Goal: Information Seeking & Learning: Compare options

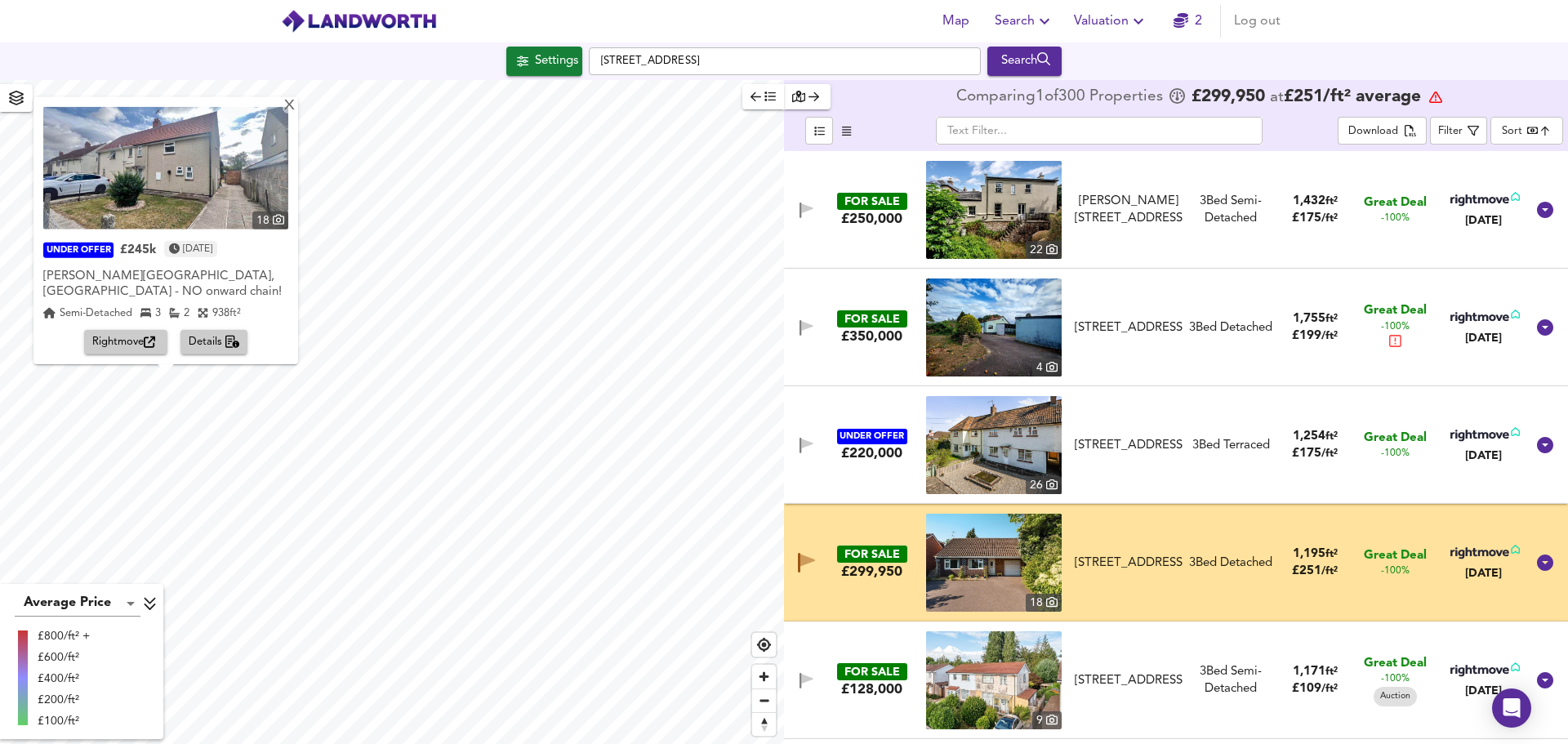
click at [268, 480] on div "X 18 UNDER OFFER £245k [DATE] [PERSON_NAME][GEOGRAPHIC_DATA], [GEOGRAPHIC_DATA]…" at bounding box center [392, 412] width 784 height 664
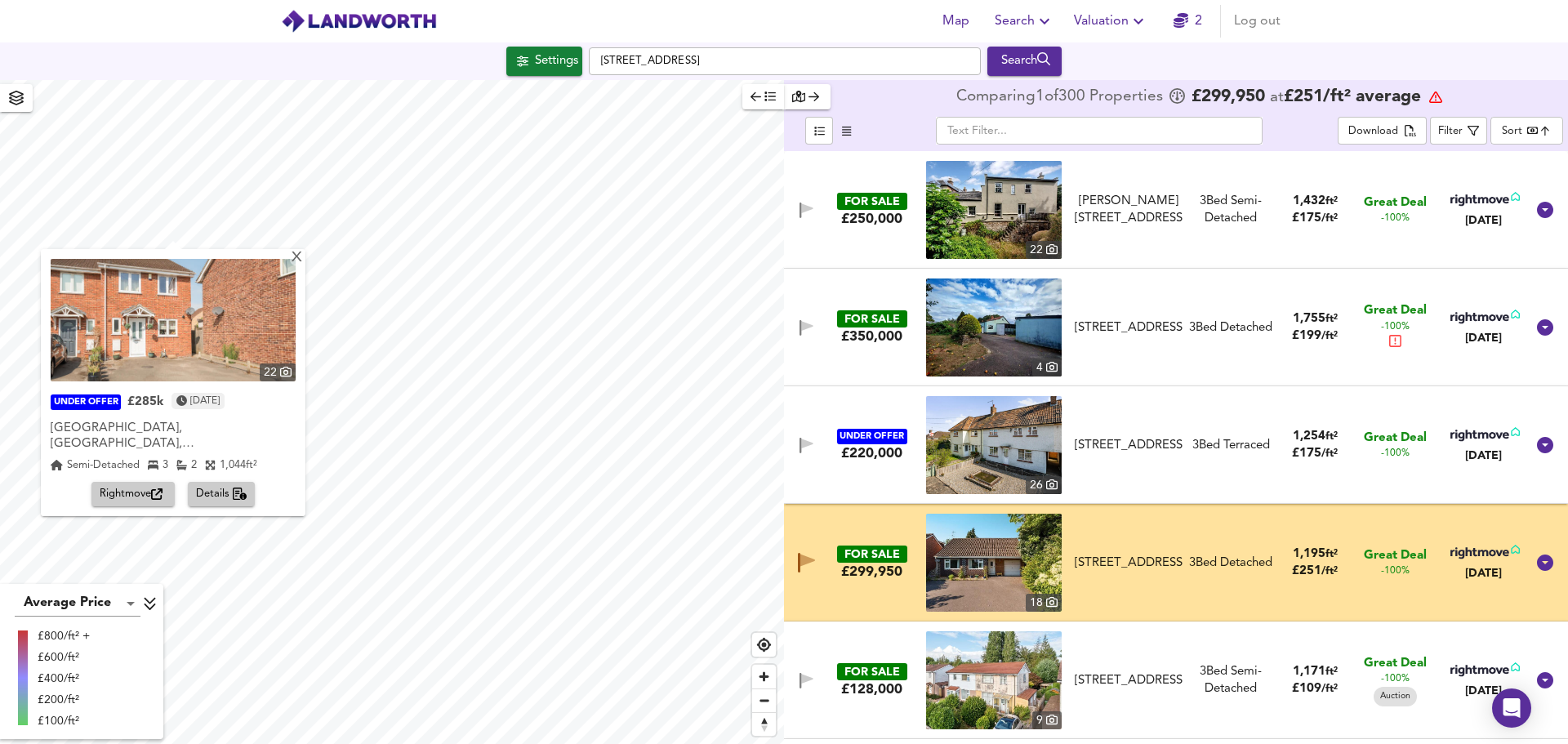
click at [1520, 129] on body "Map Search Valuation 2 Log out Settings Rectory Road, TA2 6EL Search X 22 UNDER…" at bounding box center [784, 372] width 1568 height 744
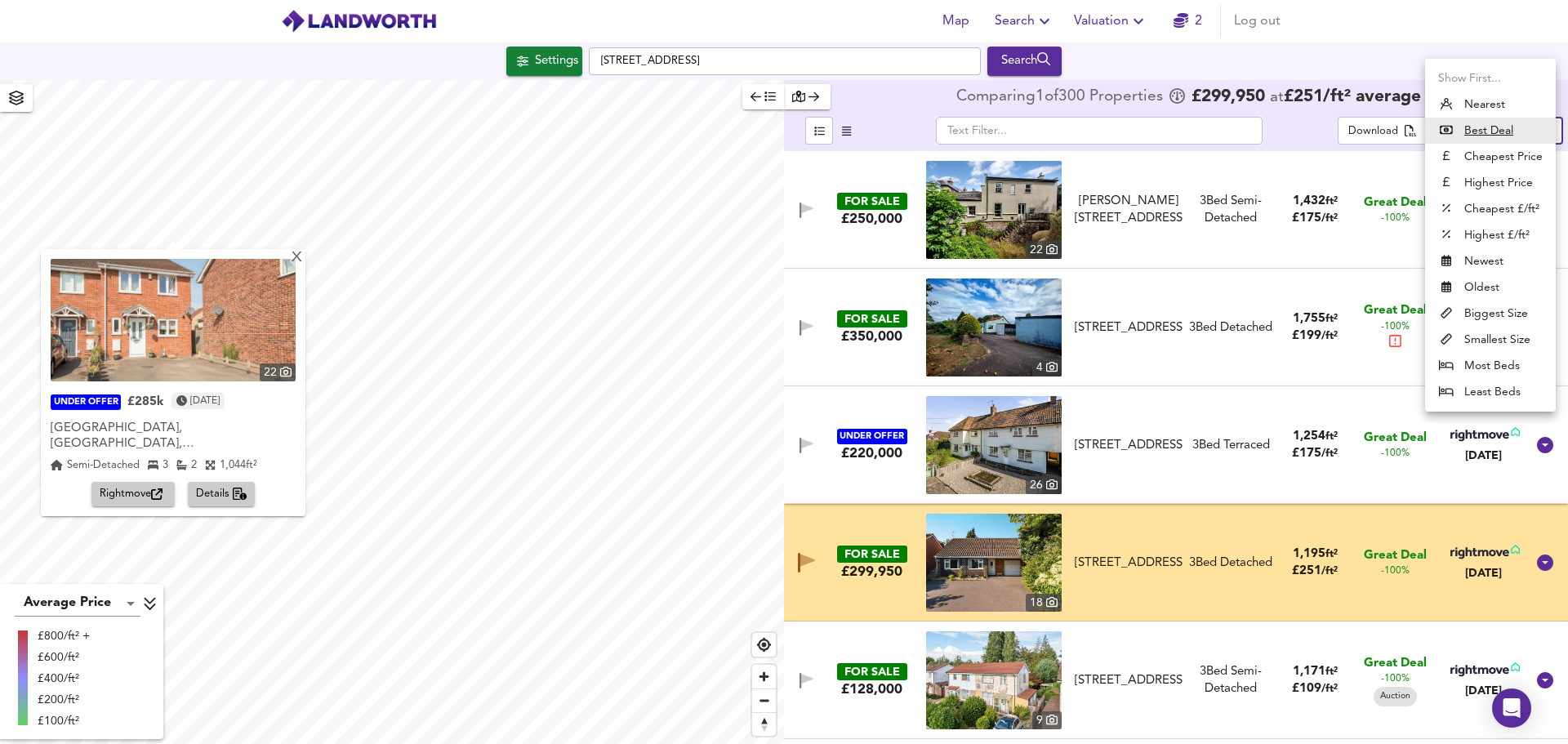
click at [1375, 50] on div at bounding box center [784, 372] width 1568 height 744
click at [1504, 130] on body "Map Search Valuation 2 Log out Settings Rectory Road, TA2 6EL Search X 22 UNDER…" at bounding box center [784, 372] width 1568 height 744
click at [1303, 122] on div at bounding box center [784, 372] width 1568 height 744
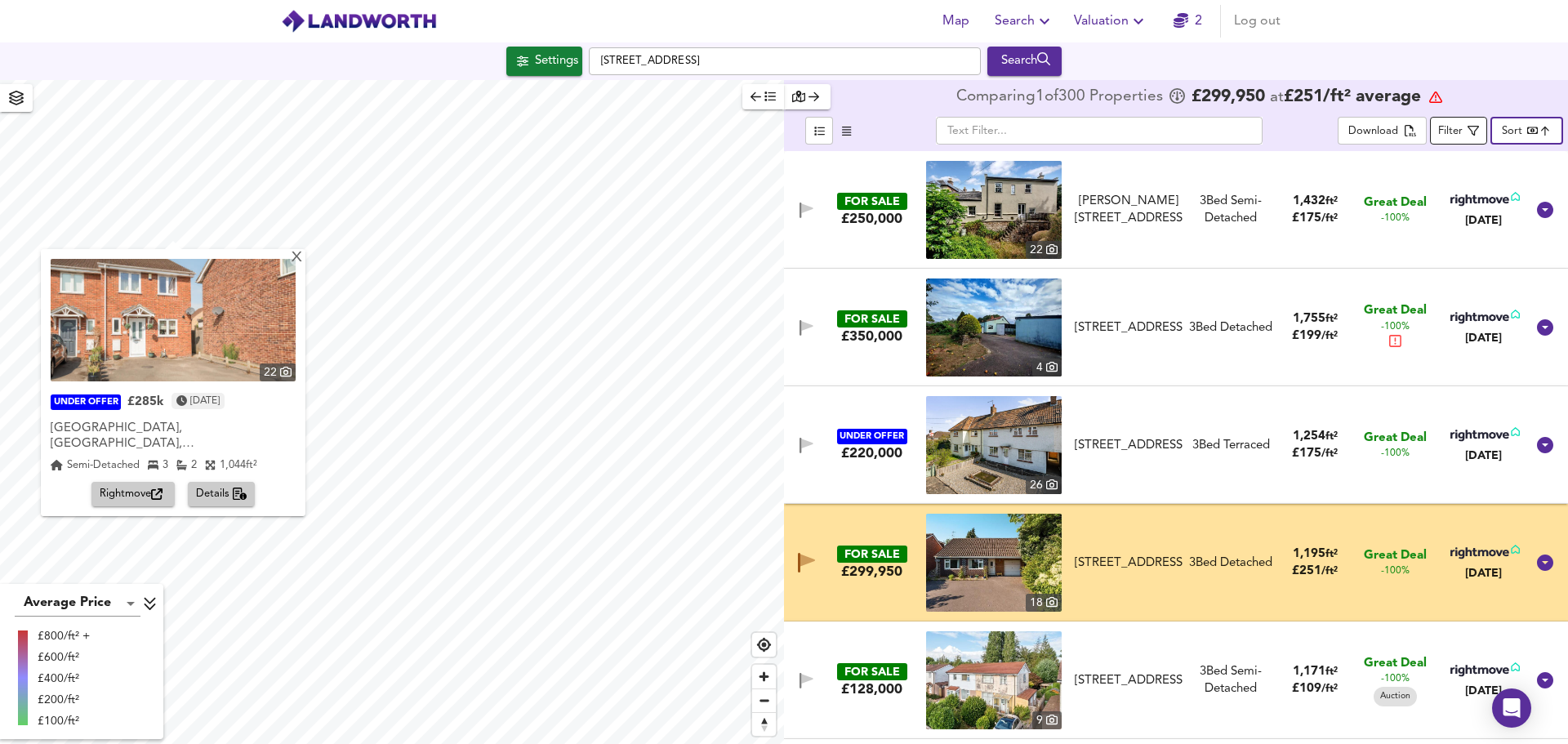
click at [1457, 128] on div "Filter" at bounding box center [1450, 132] width 24 height 19
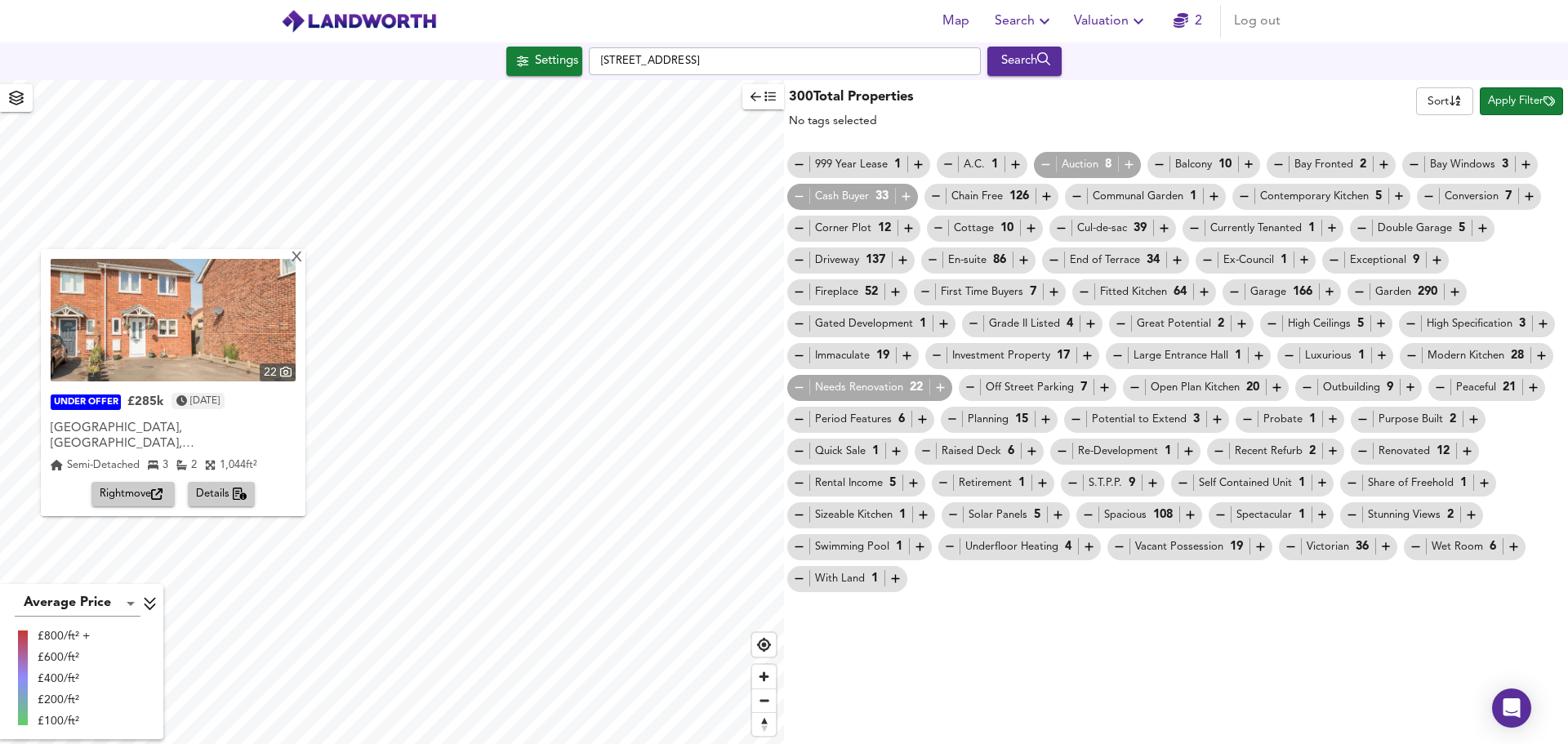
click at [1473, 386] on div "Peaceful 21" at bounding box center [1487, 387] width 107 height 17
click at [1531, 388] on icon "button" at bounding box center [1534, 387] width 8 height 8
click at [1509, 100] on span "Apply Filter" at bounding box center [1521, 101] width 67 height 19
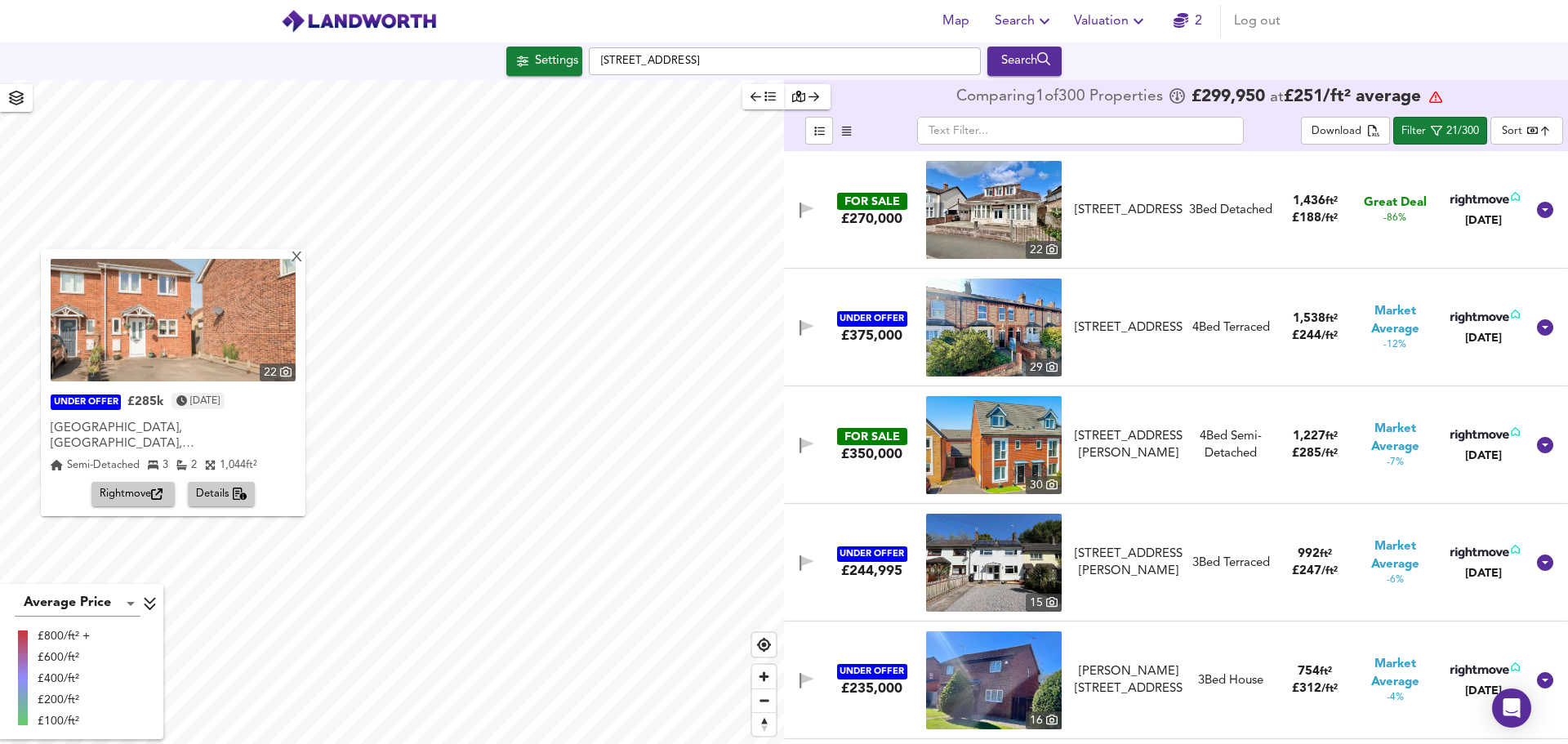
click at [1518, 132] on body "Map Search Valuation 2 Log out Settings [GEOGRAPHIC_DATA] Search X 22 UNDER OFF…" at bounding box center [784, 372] width 1568 height 744
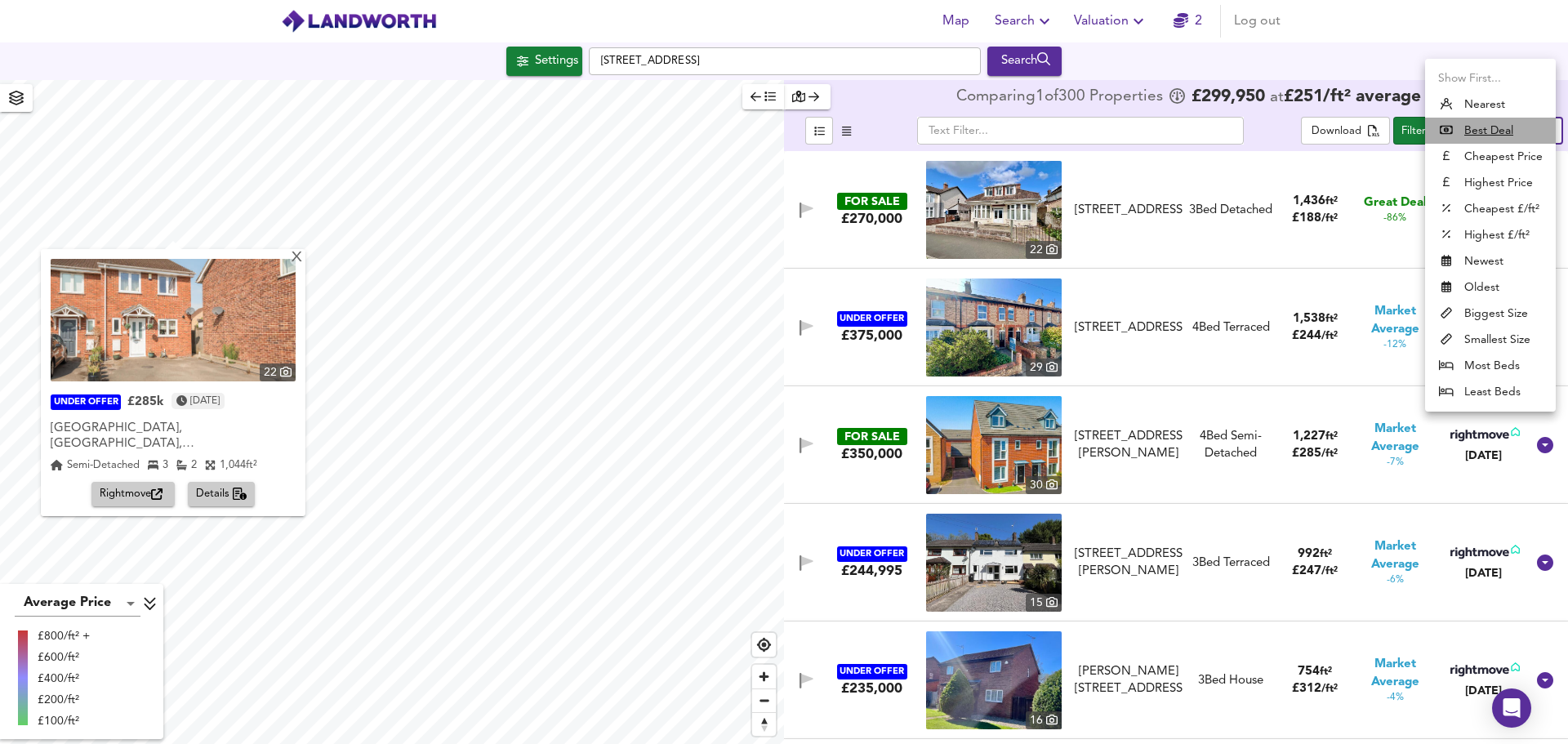
click at [1518, 132] on li "Best Deal" at bounding box center [1491, 131] width 131 height 26
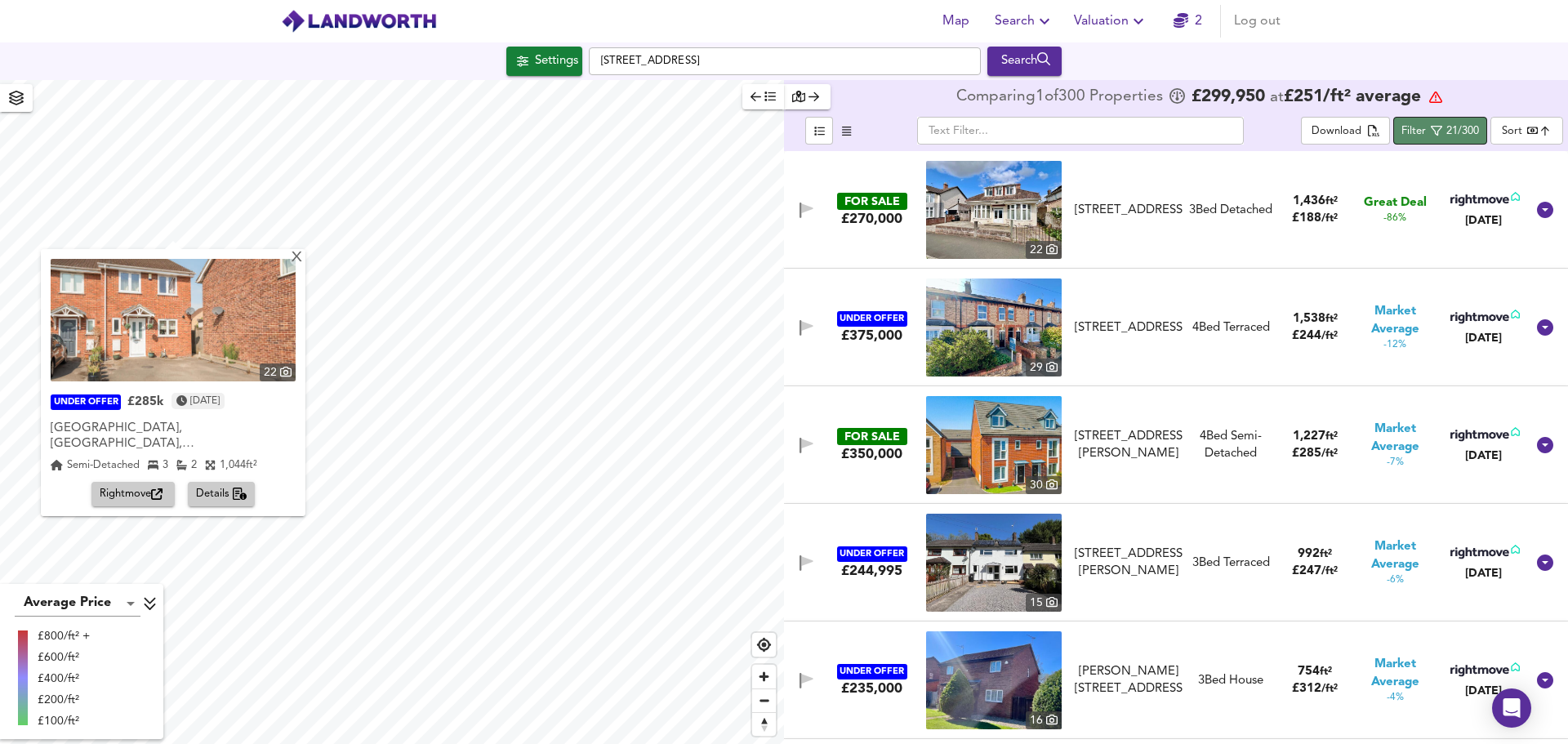
click at [1428, 127] on span "Filter 21/300" at bounding box center [1440, 131] width 77 height 21
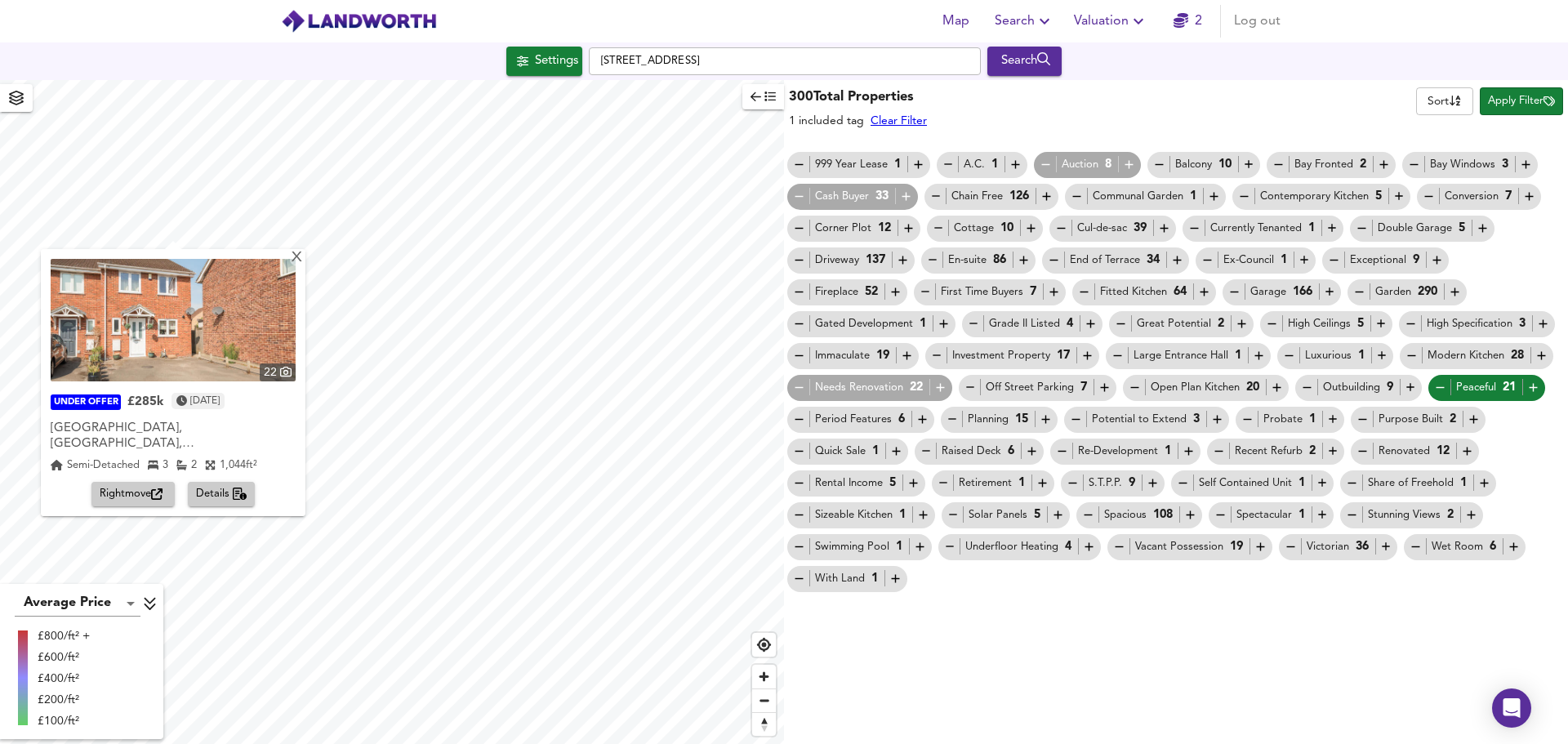
click at [1378, 66] on div "[STREET_ADDRESS] Search" at bounding box center [784, 61] width 1568 height 30
